Goal: Information Seeking & Learning: Learn about a topic

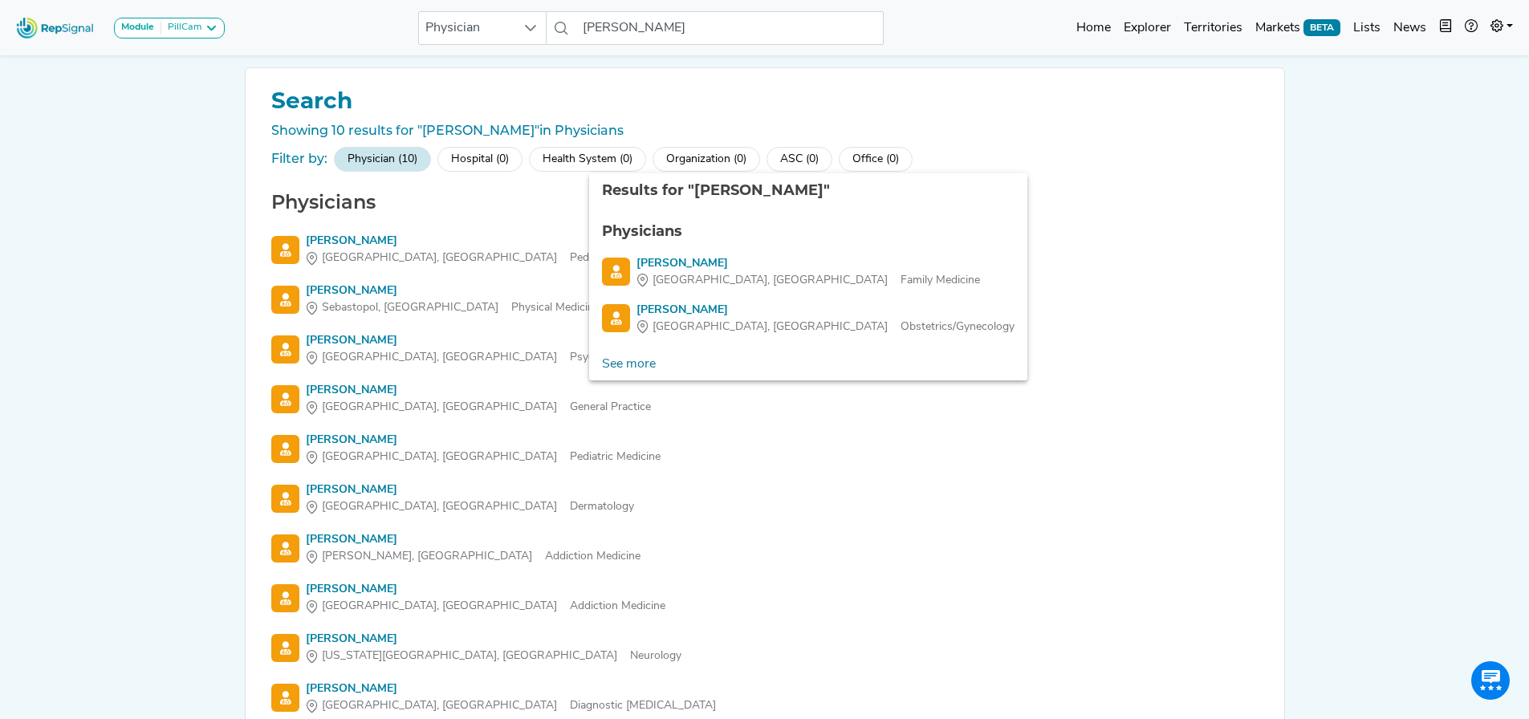
scroll to position [124, 12]
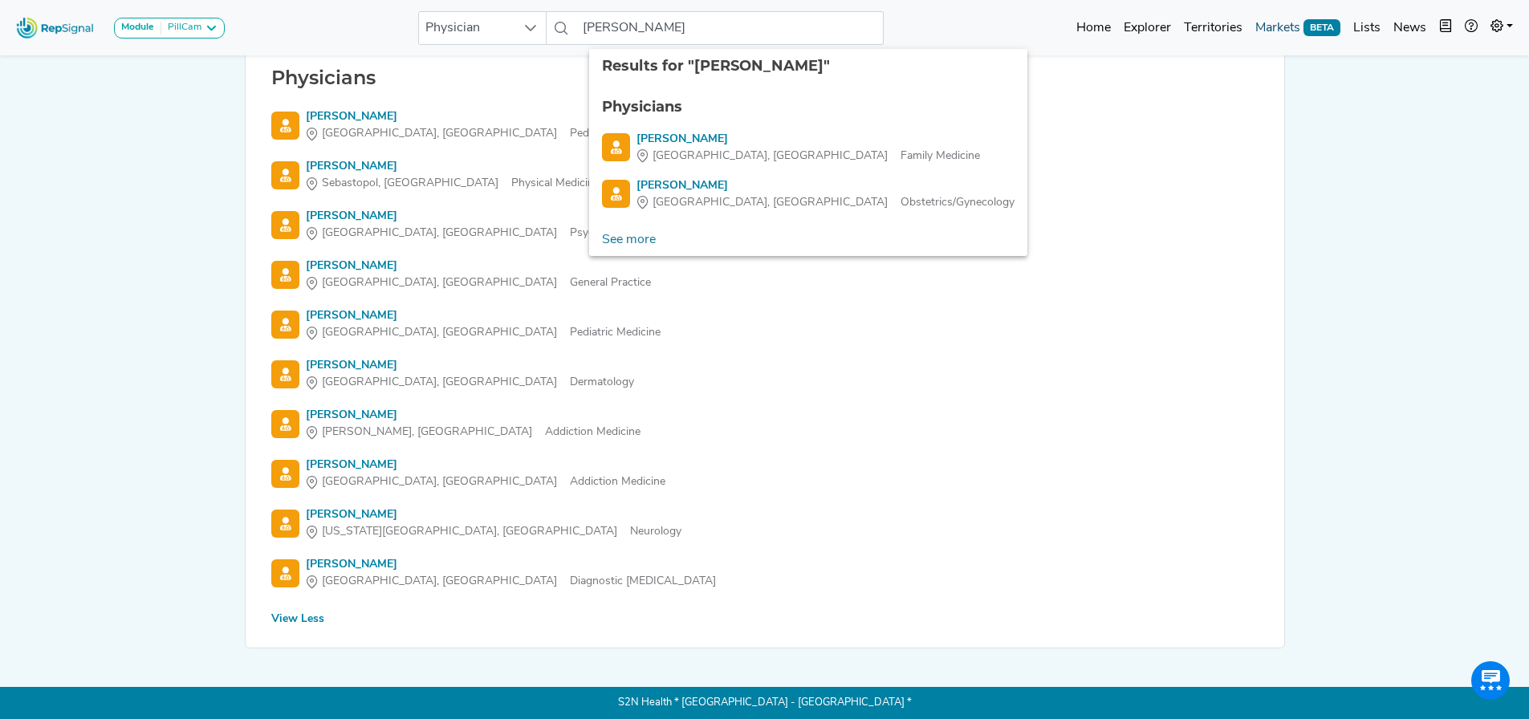
click at [1290, 23] on link "Markets BETA" at bounding box center [1298, 28] width 98 height 32
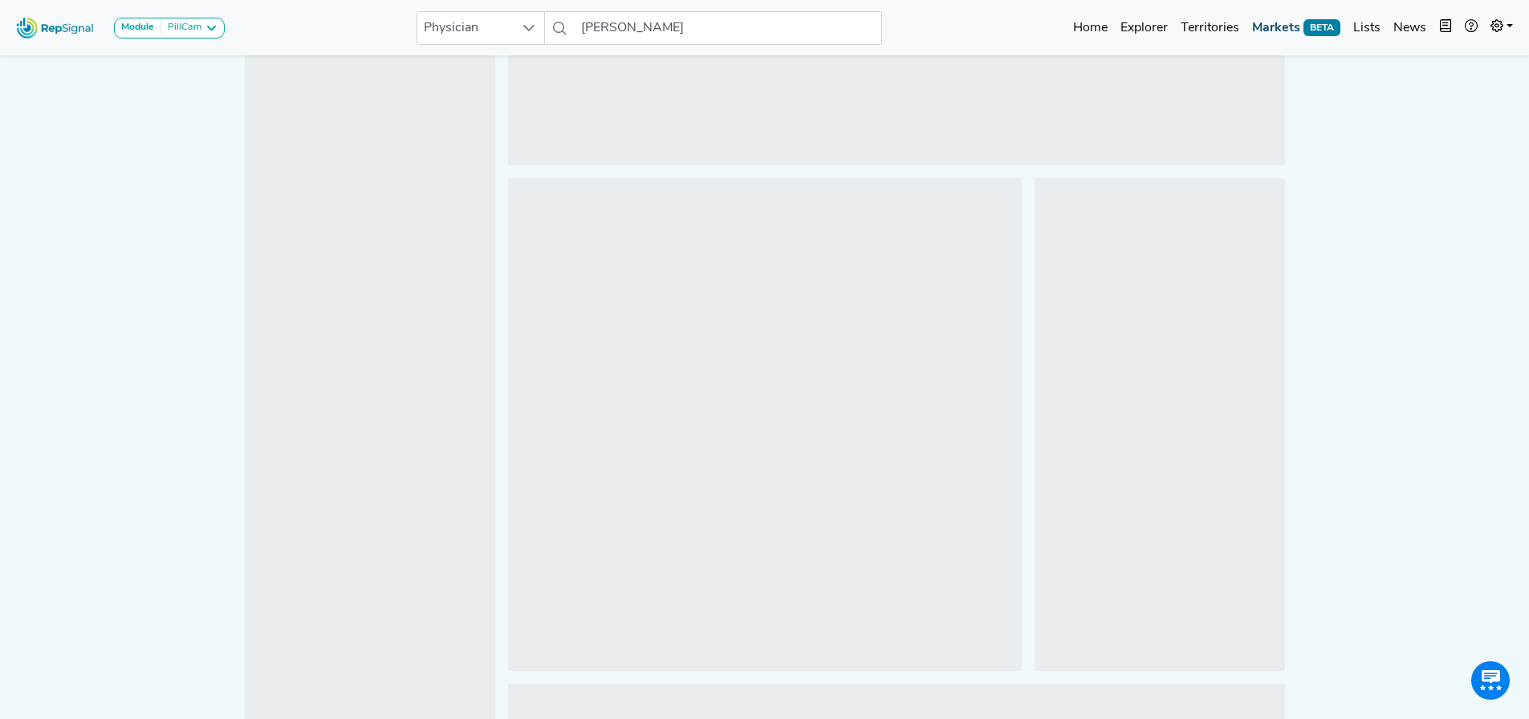
scroll to position [0, 12]
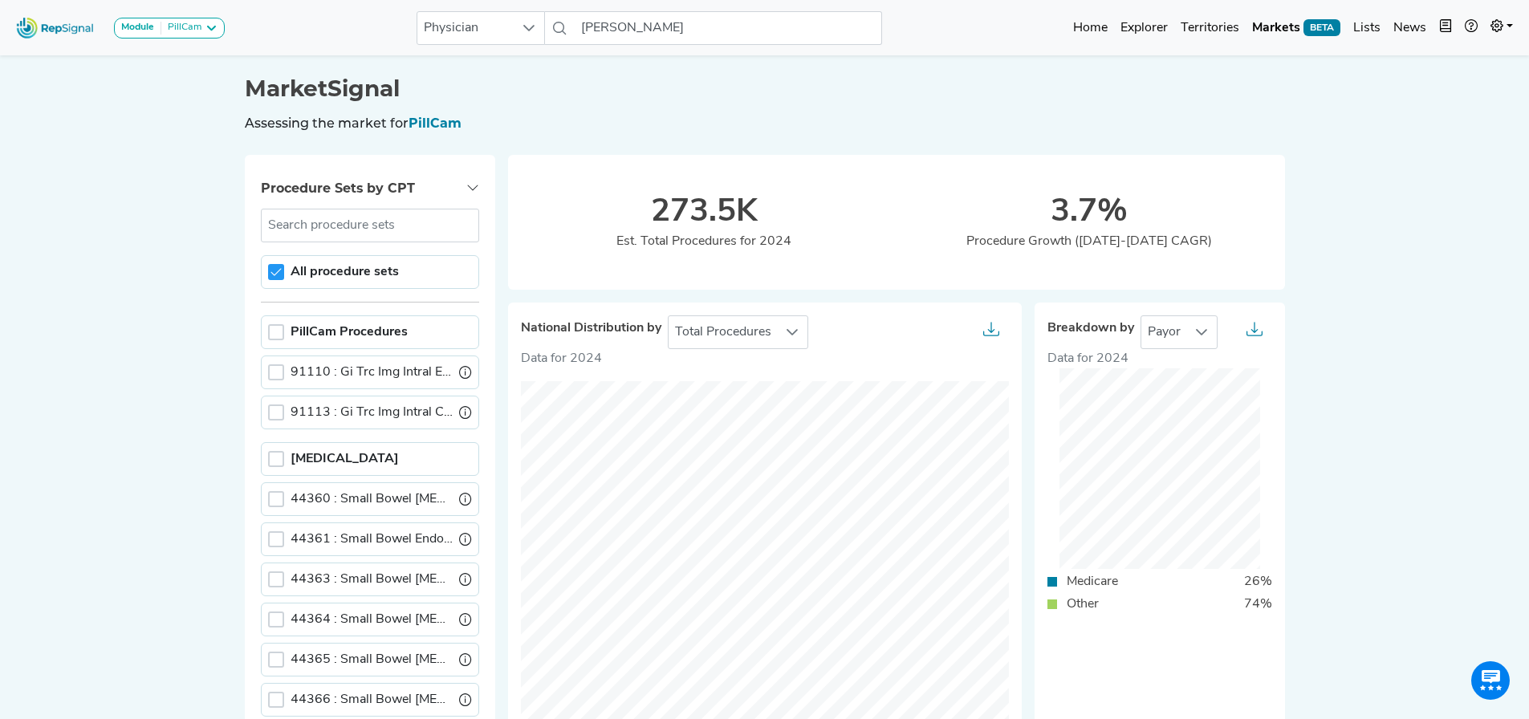
click at [338, 365] on label "91110 : Gi Trc Img Intral Esoph-Ile" at bounding box center [372, 372] width 162 height 19
click at [272, 371] on input "91110 : Gi Trc Img Intral Esoph-Ile" at bounding box center [272, 371] width 0 height 0
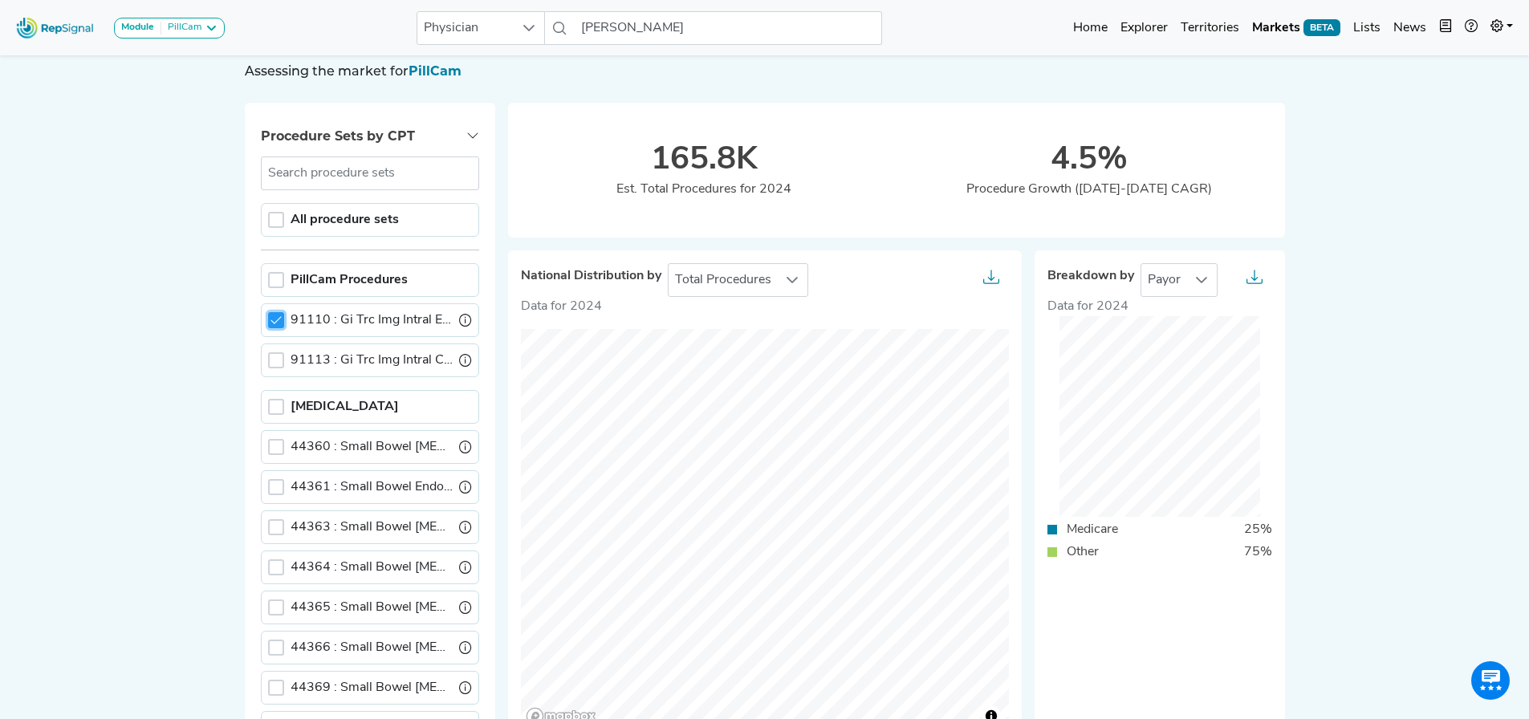
scroll to position [80, 12]
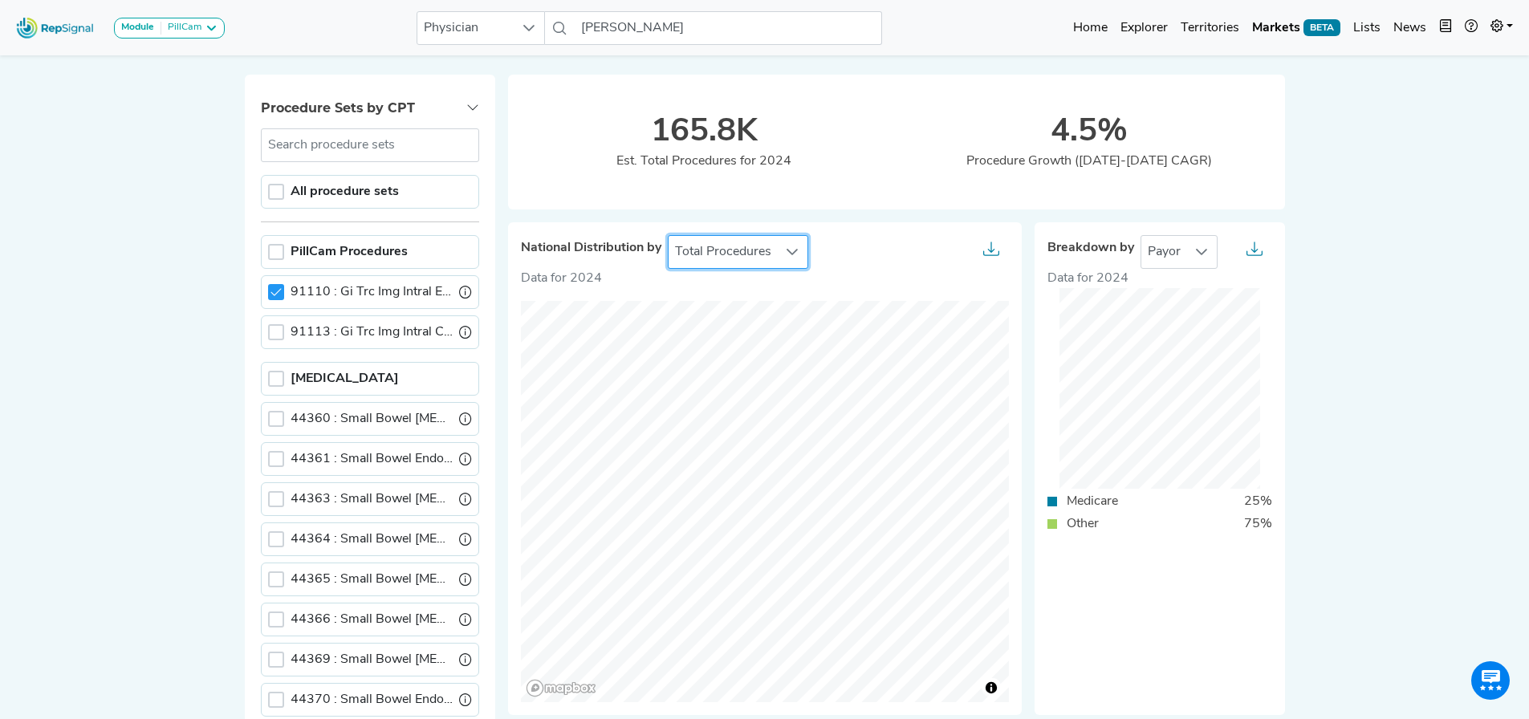
click at [756, 258] on span "Total Procedures" at bounding box center [723, 252] width 109 height 32
click at [1315, 259] on div "Module PillCam Barrx Bravo & Digitrapper ERCP & Cholangioscopy EUS & Related Pr…" at bounding box center [764, 640] width 1529 height 1441
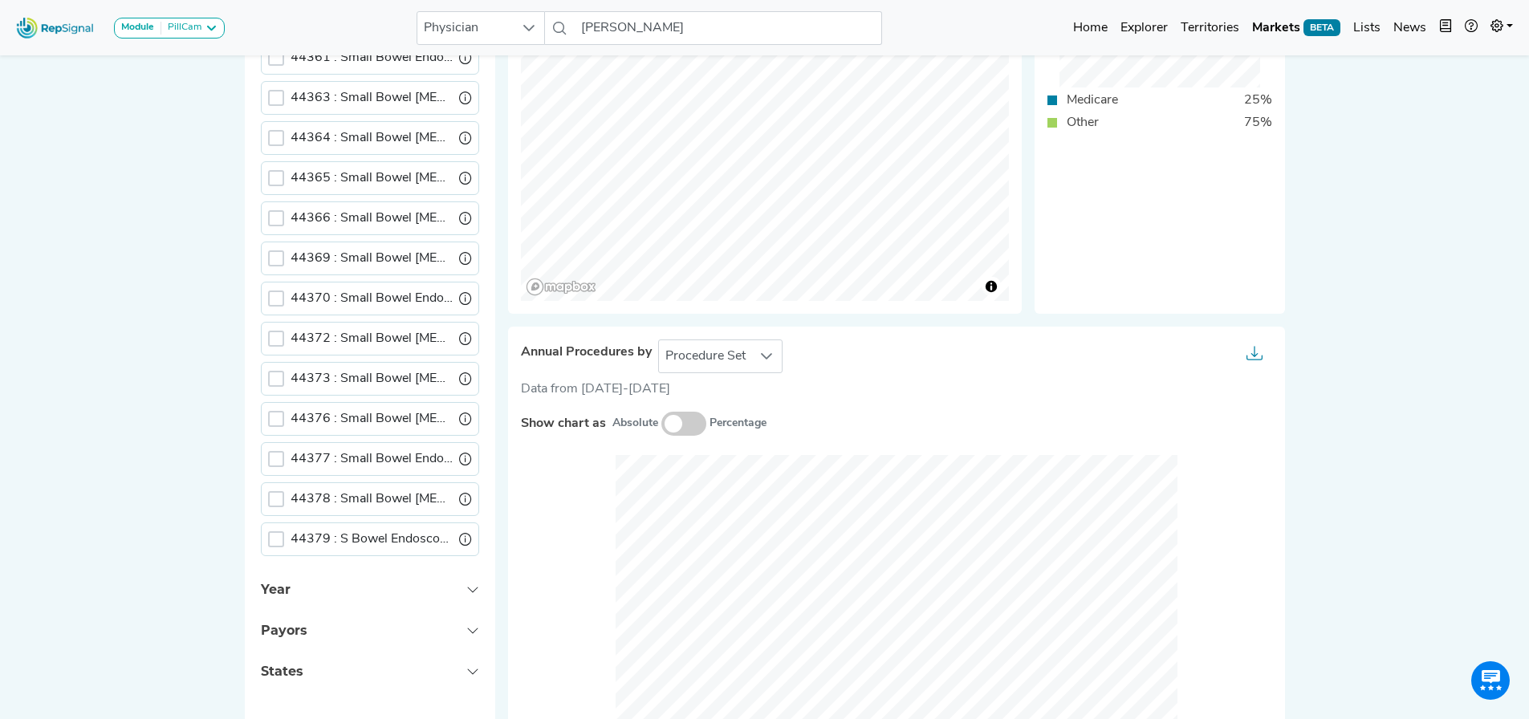
scroll to position [722, 12]
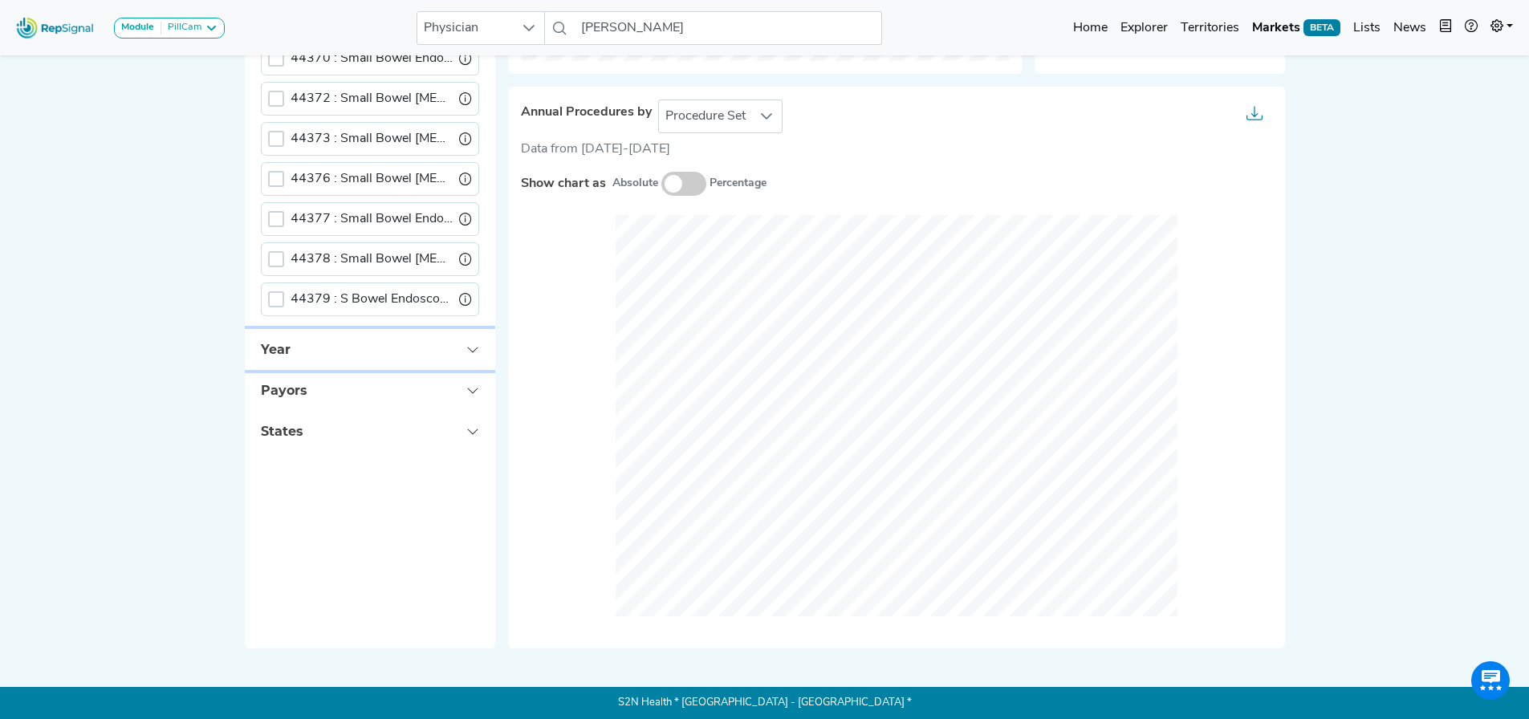
click at [358, 344] on button "Year" at bounding box center [370, 349] width 250 height 41
click at [315, 450] on div "2023" at bounding box center [370, 467] width 218 height 34
click at [268, 426] on div at bounding box center [276, 427] width 16 height 16
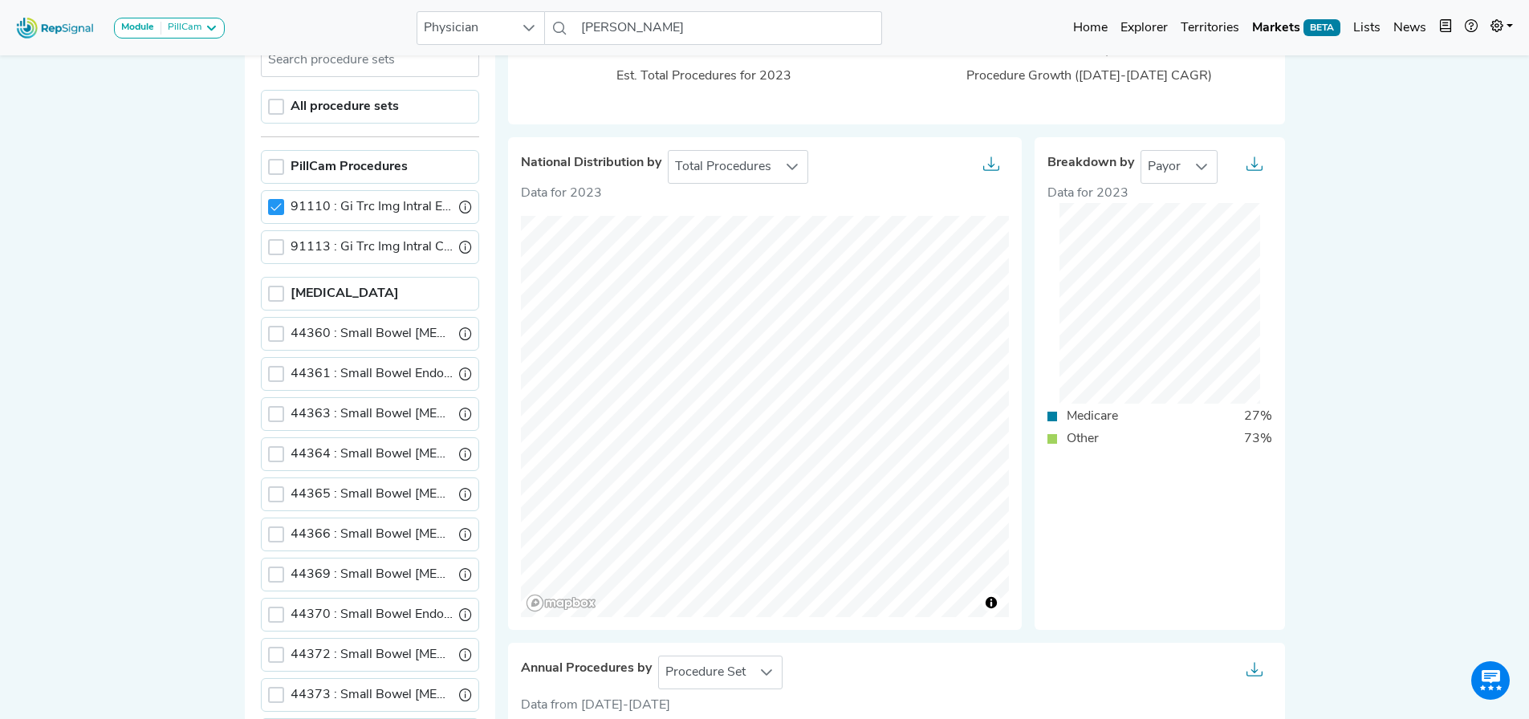
scroll to position [0, 12]
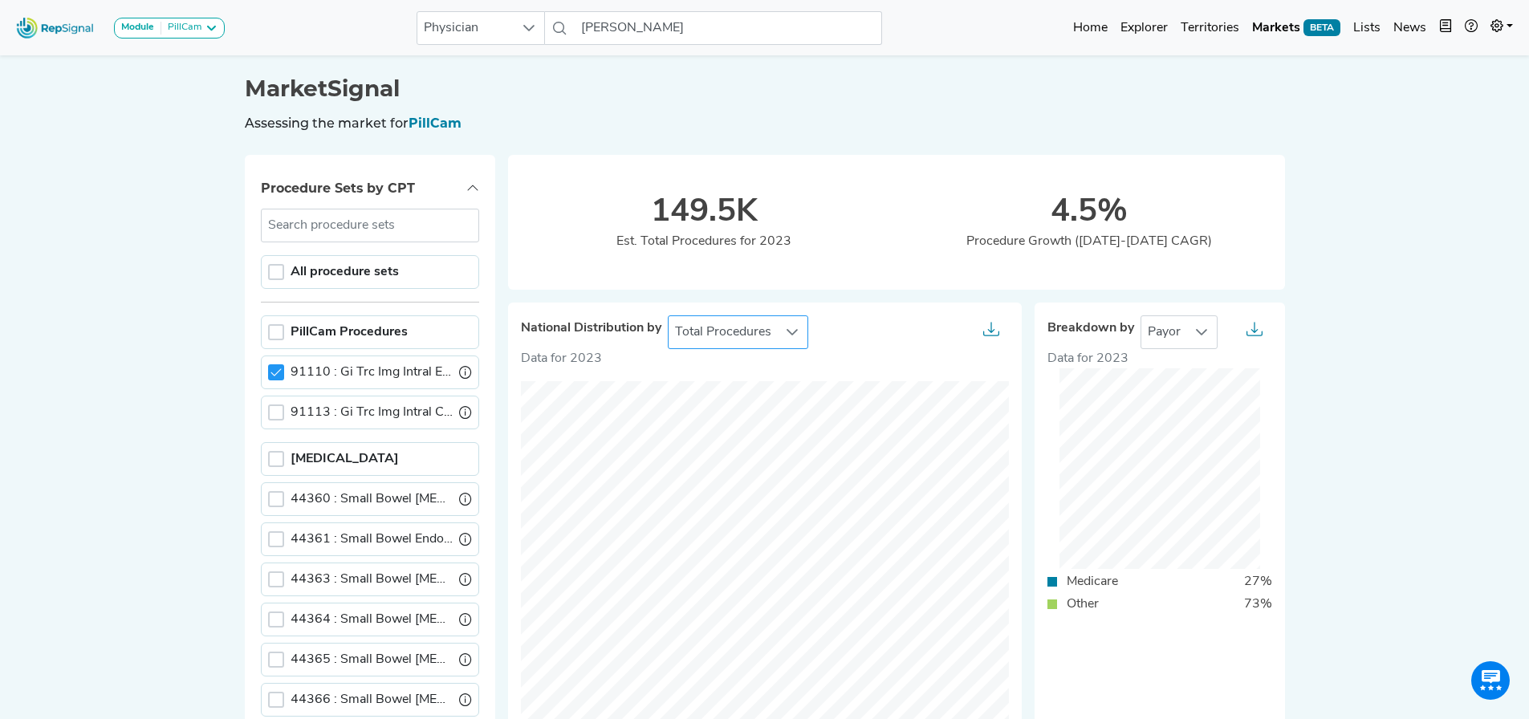
click at [682, 324] on span "Total Procedures" at bounding box center [723, 332] width 109 height 32
drag, startPoint x: 1161, startPoint y: 27, endPoint x: 1134, endPoint y: 30, distance: 26.6
click at [1160, 27] on link "Explorer" at bounding box center [1144, 28] width 60 height 32
